Goal: Task Accomplishment & Management: Complete application form

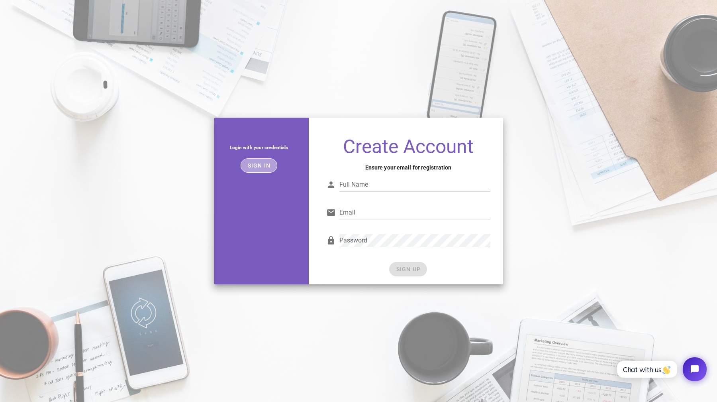
click at [265, 168] on span "Sign in" at bounding box center [259, 165] width 24 height 6
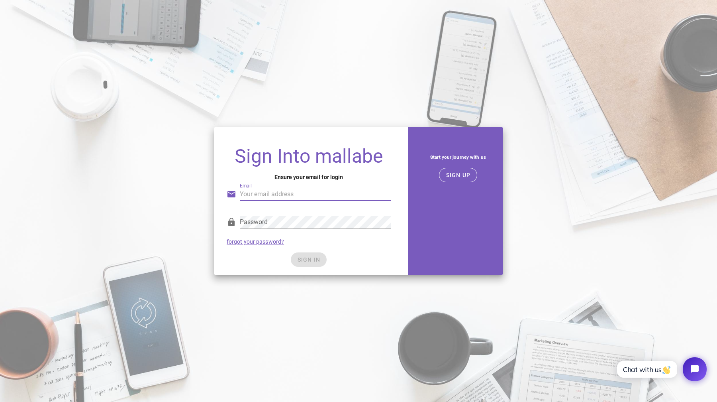
click at [277, 197] on input "Email" at bounding box center [315, 194] width 151 height 13
click at [407, 149] on div "Sign Into mallabe Ensure your email for login Email Password forgot your passwo…" at bounding box center [308, 200] width 199 height 157
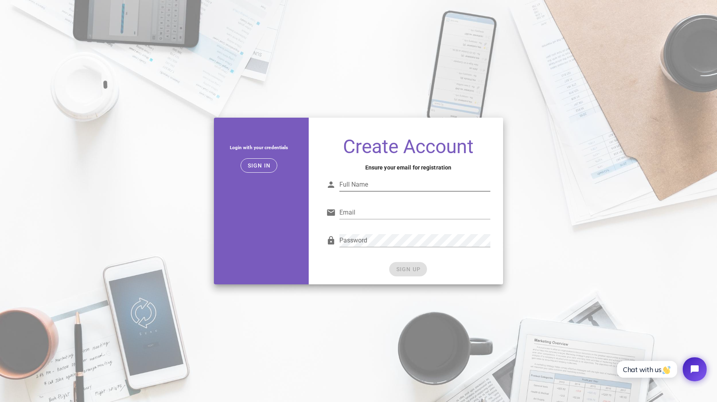
click at [374, 182] on input "Full Name" at bounding box center [414, 184] width 151 height 13
click at [387, 181] on input "Full Name" at bounding box center [414, 184] width 151 height 13
type input "Briot"
click at [360, 218] on input "Email" at bounding box center [414, 212] width 151 height 13
type input "nicolasbriot12@gmail.com"
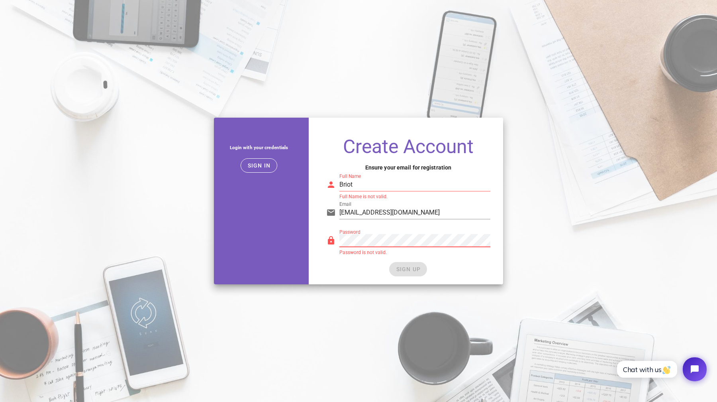
click at [356, 234] on label "Password" at bounding box center [349, 232] width 21 height 6
click at [375, 233] on div "Password Password is not valid." at bounding box center [408, 242] width 164 height 26
click at [409, 271] on div "SIGN UP" at bounding box center [408, 269] width 164 height 14
click at [379, 185] on input "Briot" at bounding box center [414, 184] width 151 height 13
type input "B"
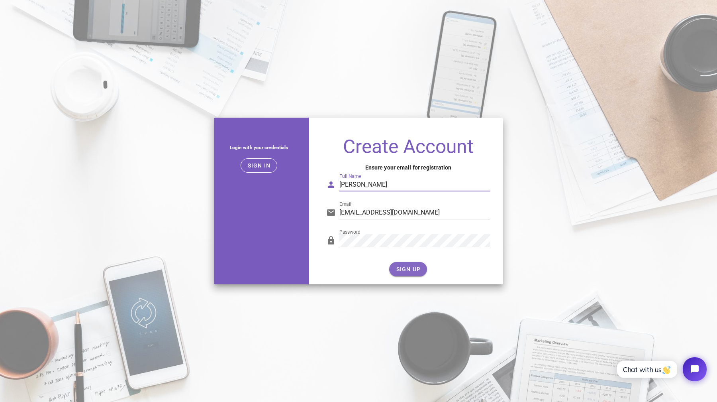
type input "Nicolas Briot"
click at [414, 270] on span "SIGN UP" at bounding box center [408, 269] width 25 height 6
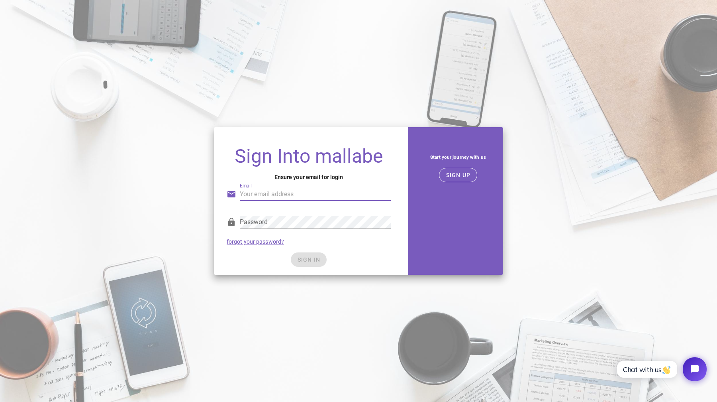
click at [310, 195] on input "Email" at bounding box center [315, 194] width 151 height 13
type input "nicolasbriot12@gmail.com"
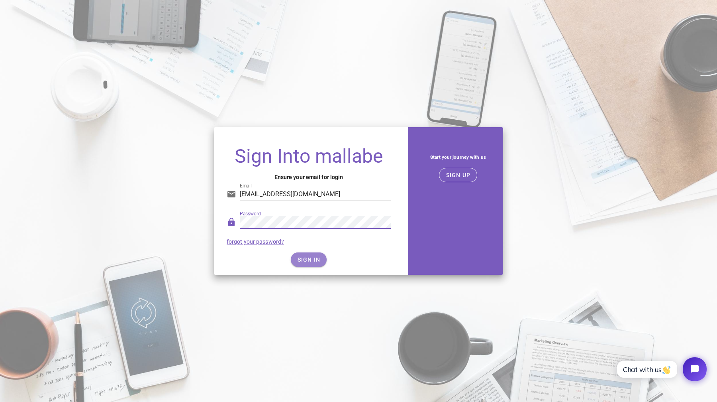
click at [312, 255] on button "SIGN IN" at bounding box center [309, 259] width 36 height 14
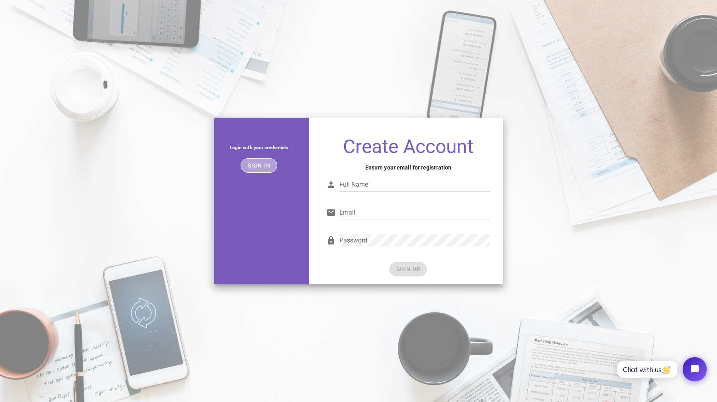
click at [269, 169] on button "Sign in" at bounding box center [259, 165] width 37 height 14
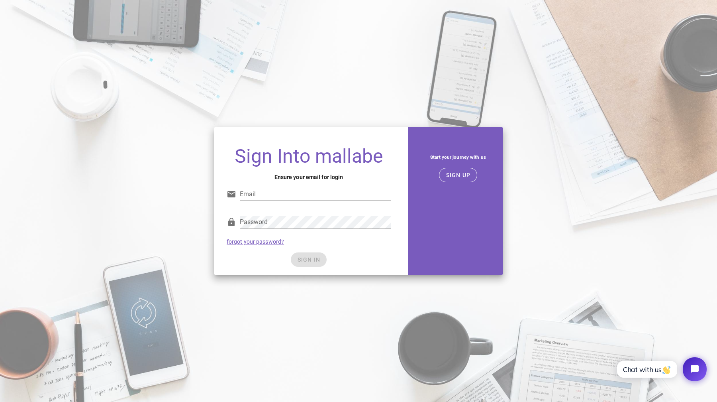
click at [286, 188] on input "Email" at bounding box center [315, 194] width 151 height 13
type input "[EMAIL_ADDRESS][DOMAIN_NAME]"
click at [280, 230] on div "Password" at bounding box center [315, 227] width 151 height 22
click at [304, 258] on div "SIGN IN" at bounding box center [309, 259] width 164 height 14
click at [306, 258] on span "SIGN IN" at bounding box center [309, 259] width 24 height 6
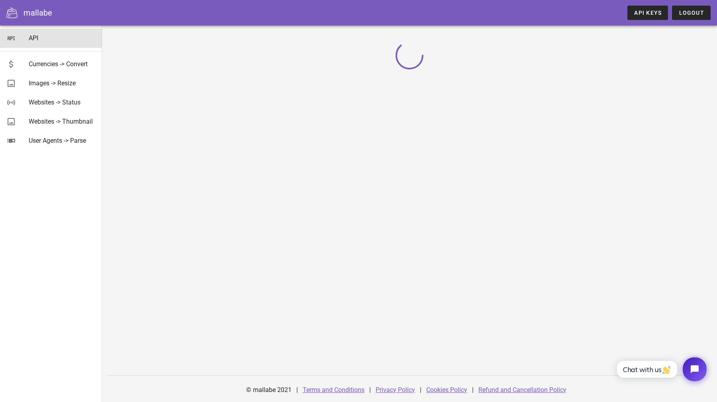
click at [36, 38] on div "API" at bounding box center [62, 38] width 67 height 8
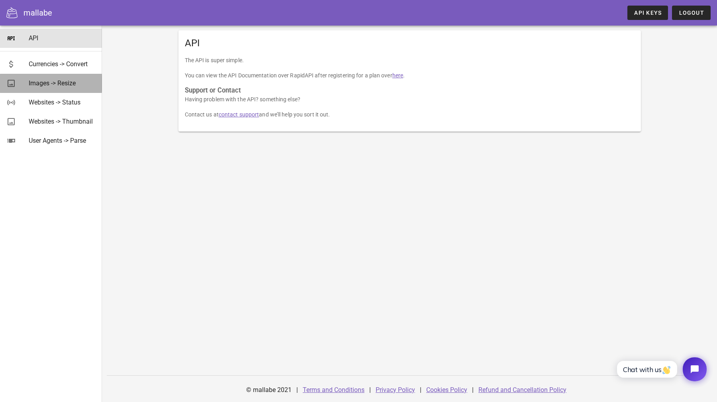
click at [61, 86] on div "Images -> Resize" at bounding box center [62, 83] width 67 height 8
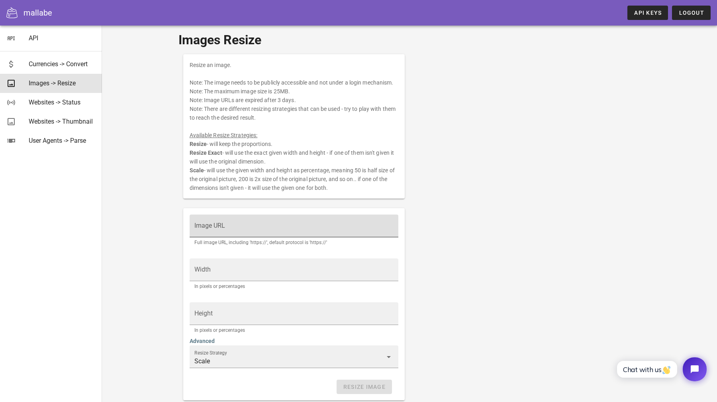
click at [206, 226] on input "Image URL" at bounding box center [294, 229] width 200 height 13
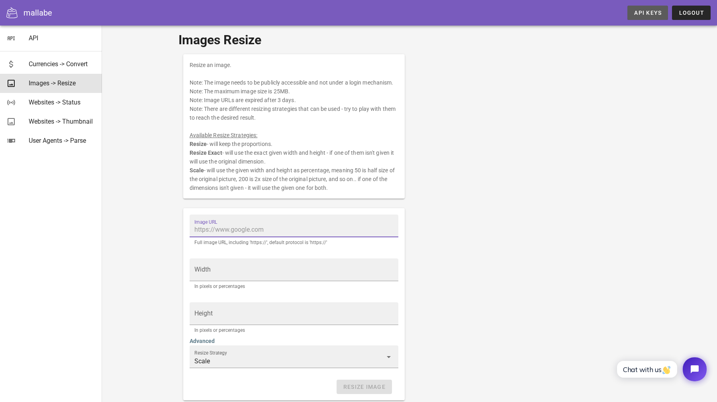
click at [654, 11] on span "API Keys" at bounding box center [648, 13] width 28 height 6
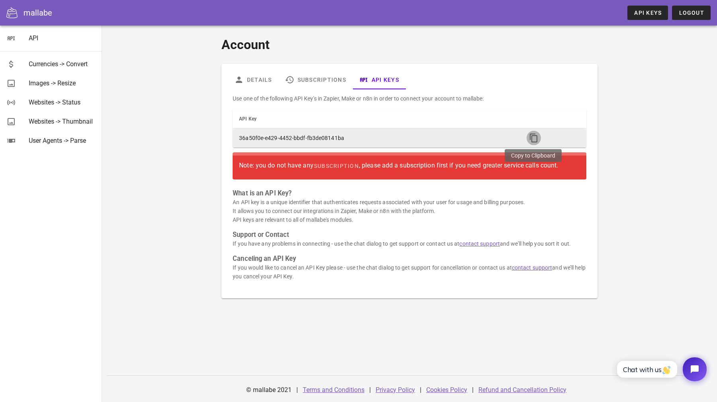
click at [537, 135] on icon "button" at bounding box center [534, 138] width 10 height 10
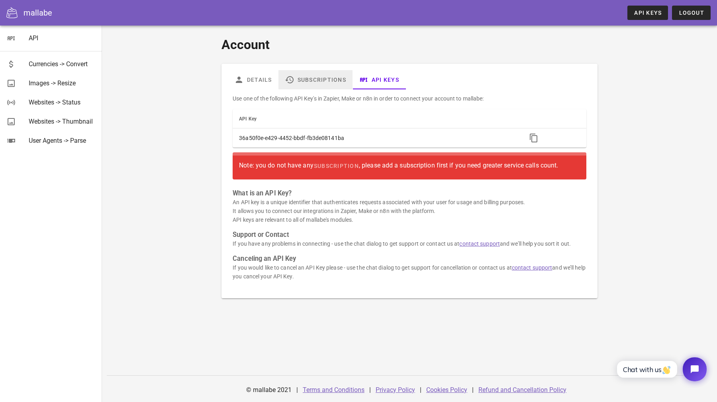
click at [303, 75] on link "Subscriptions" at bounding box center [316, 79] width 74 height 19
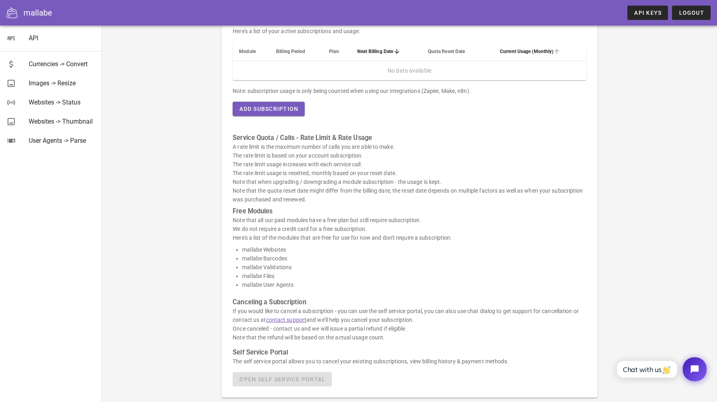
scroll to position [68, 0]
click at [275, 108] on span "Add Subscription" at bounding box center [268, 108] width 59 height 6
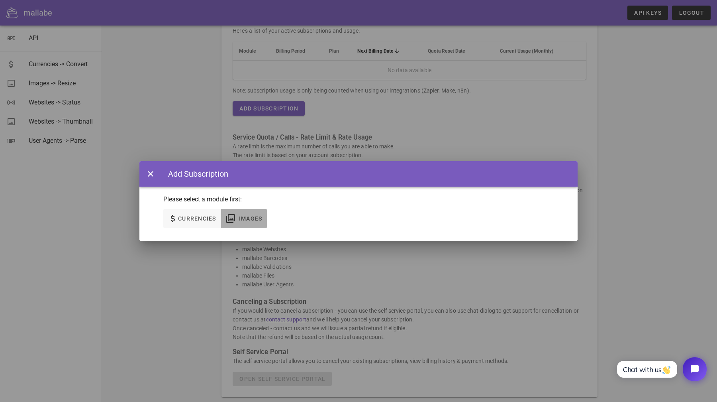
click at [248, 217] on span "Images" at bounding box center [251, 218] width 24 height 6
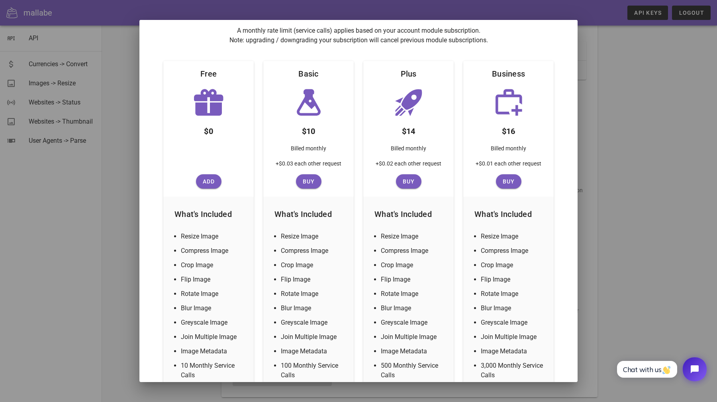
scroll to position [61, 0]
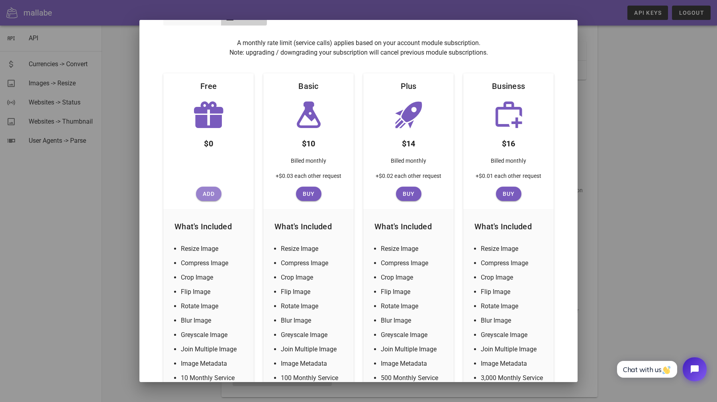
click at [206, 193] on span "Add" at bounding box center [208, 193] width 19 height 6
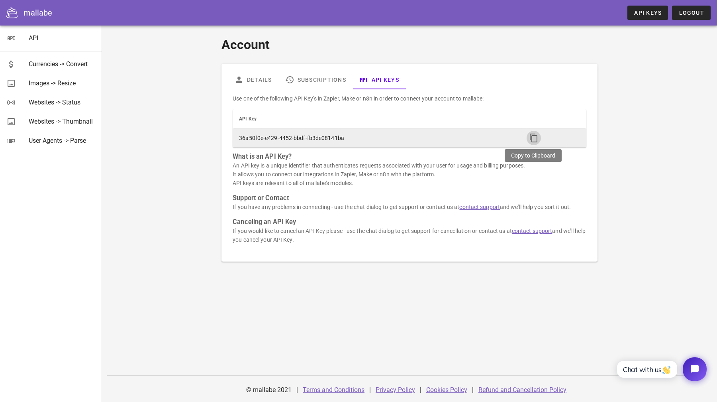
click at [535, 141] on icon "button" at bounding box center [534, 138] width 10 height 10
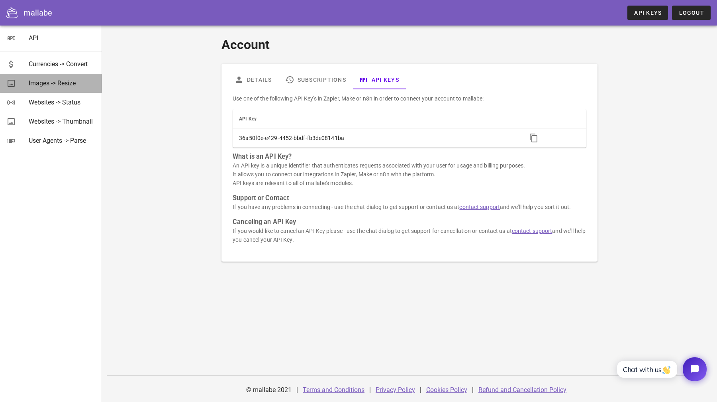
click at [45, 80] on div "Images -> Resize" at bounding box center [62, 83] width 67 height 8
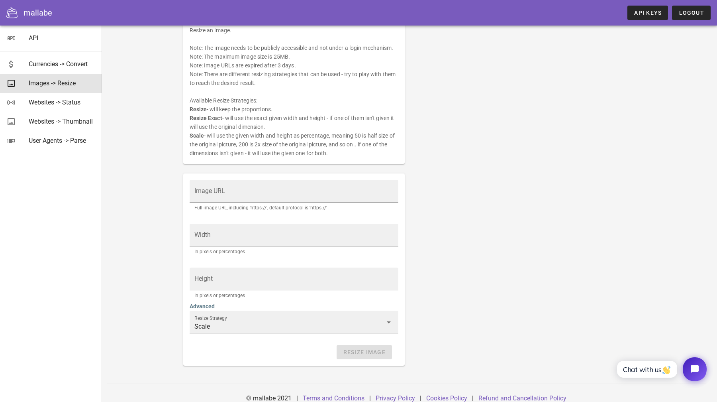
scroll to position [43, 0]
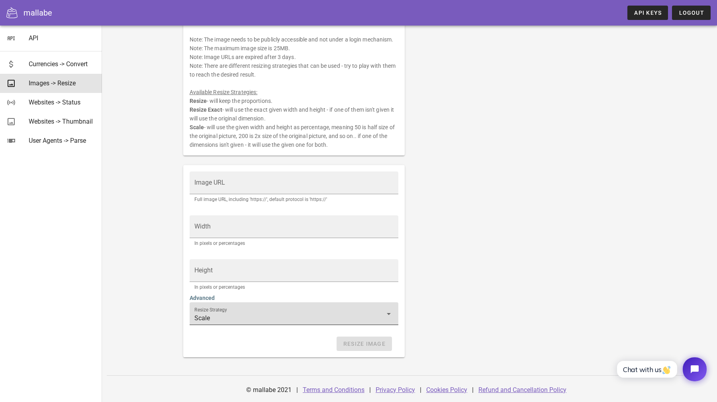
click at [251, 313] on input "Scale" at bounding box center [288, 318] width 188 height 13
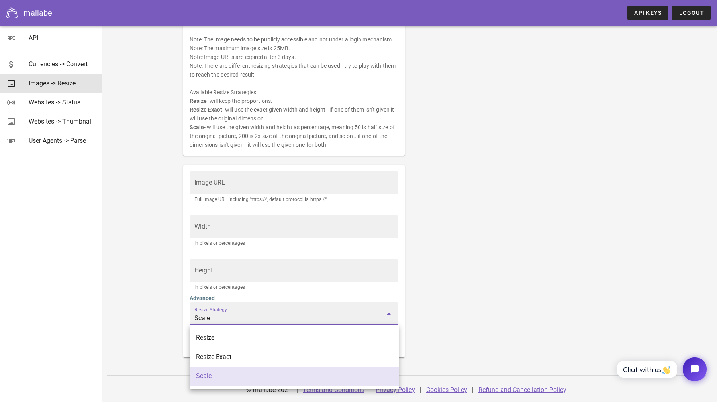
click at [489, 300] on div "Resize an image. Note: The image needs to be publicly accessible and not under …" at bounding box center [410, 183] width 463 height 355
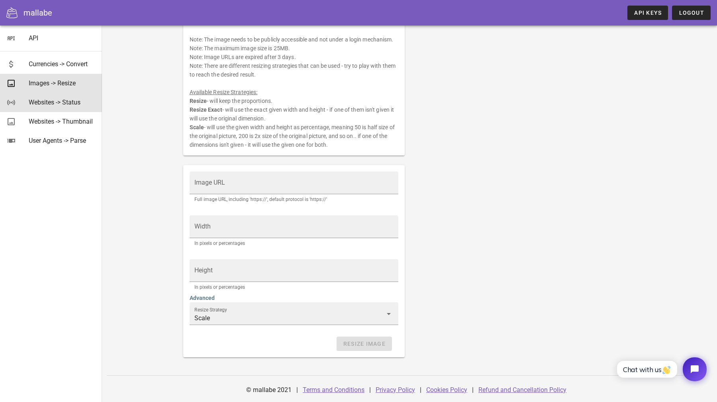
click at [57, 101] on div "Websites -> Status" at bounding box center [62, 102] width 67 height 8
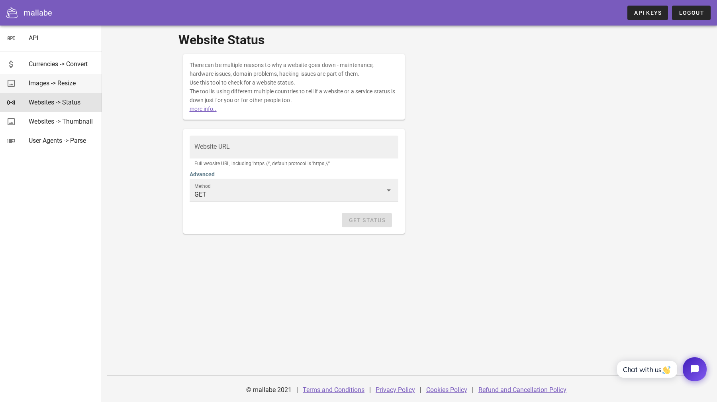
click at [56, 85] on div "Images -> Resize" at bounding box center [62, 83] width 67 height 8
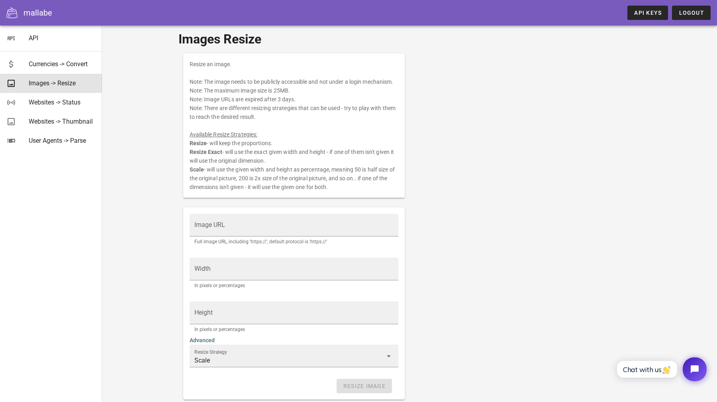
scroll to position [2, 0]
click at [81, 126] on div "Websites -> Thumbnail" at bounding box center [62, 121] width 67 height 17
